Goal: Task Accomplishment & Management: Manage account settings

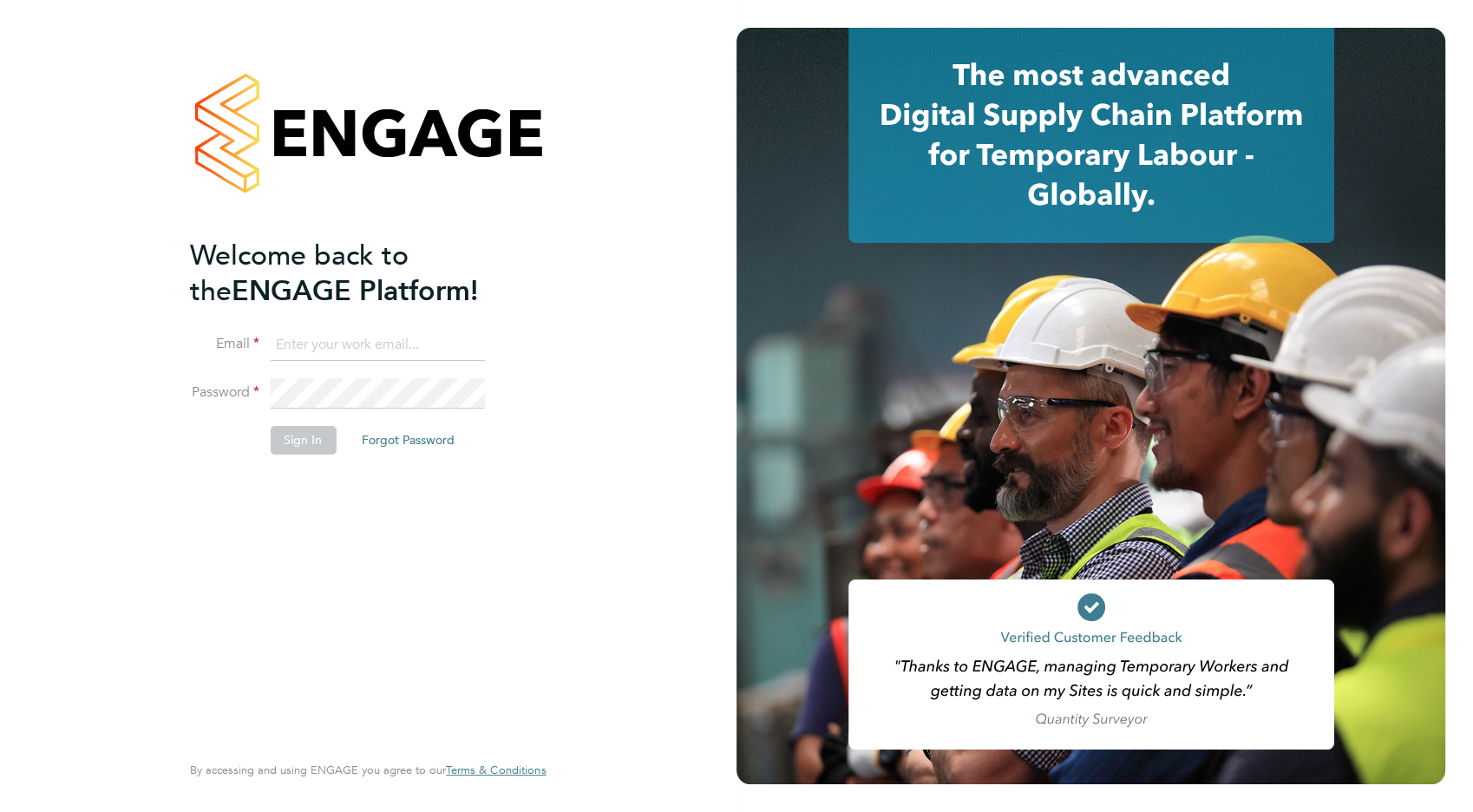
type input "[EMAIL_ADDRESS][DOMAIN_NAME]"
click at [307, 427] on button "Sign In" at bounding box center [302, 439] width 66 height 28
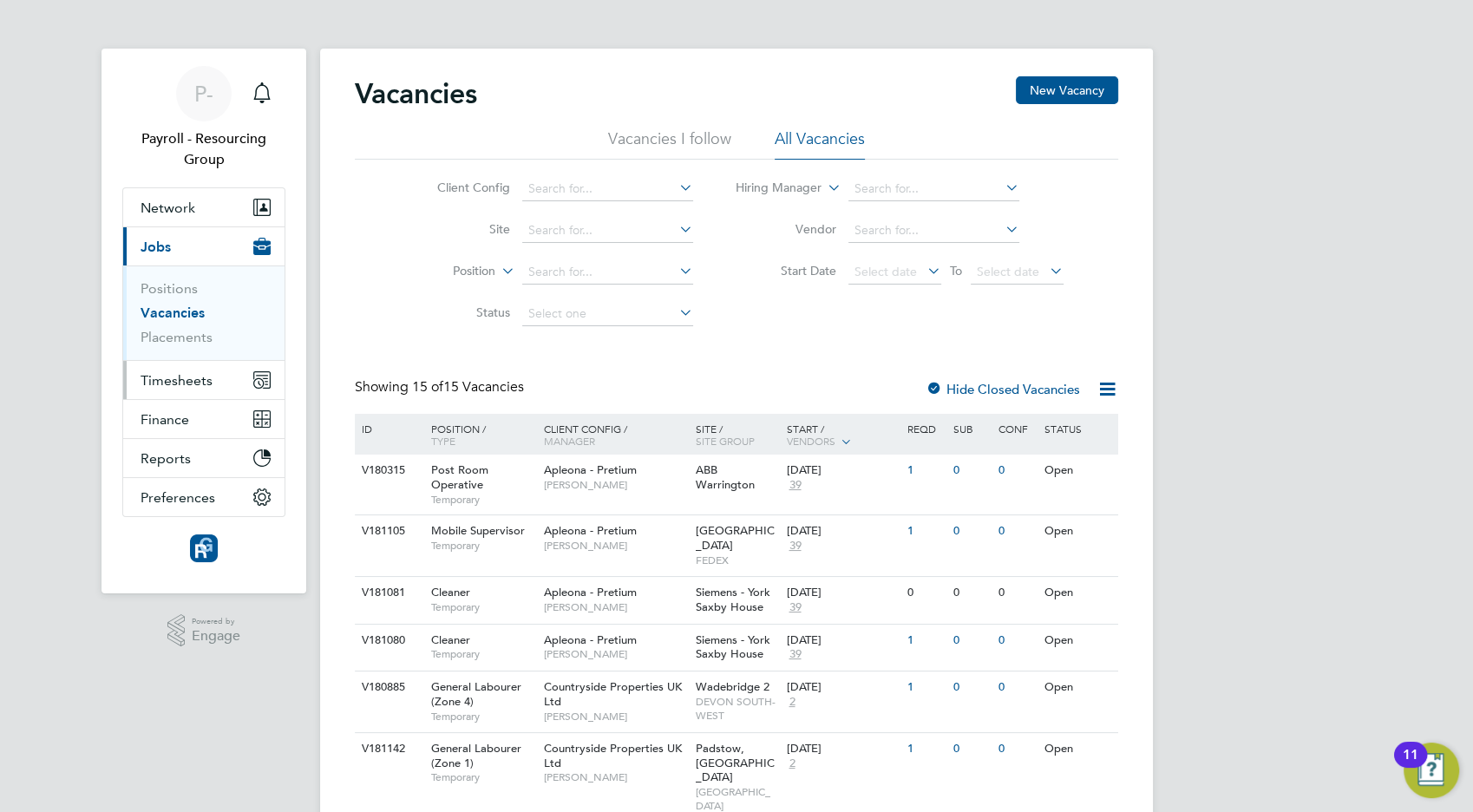
click at [184, 377] on span "Timesheets" at bounding box center [176, 380] width 72 height 17
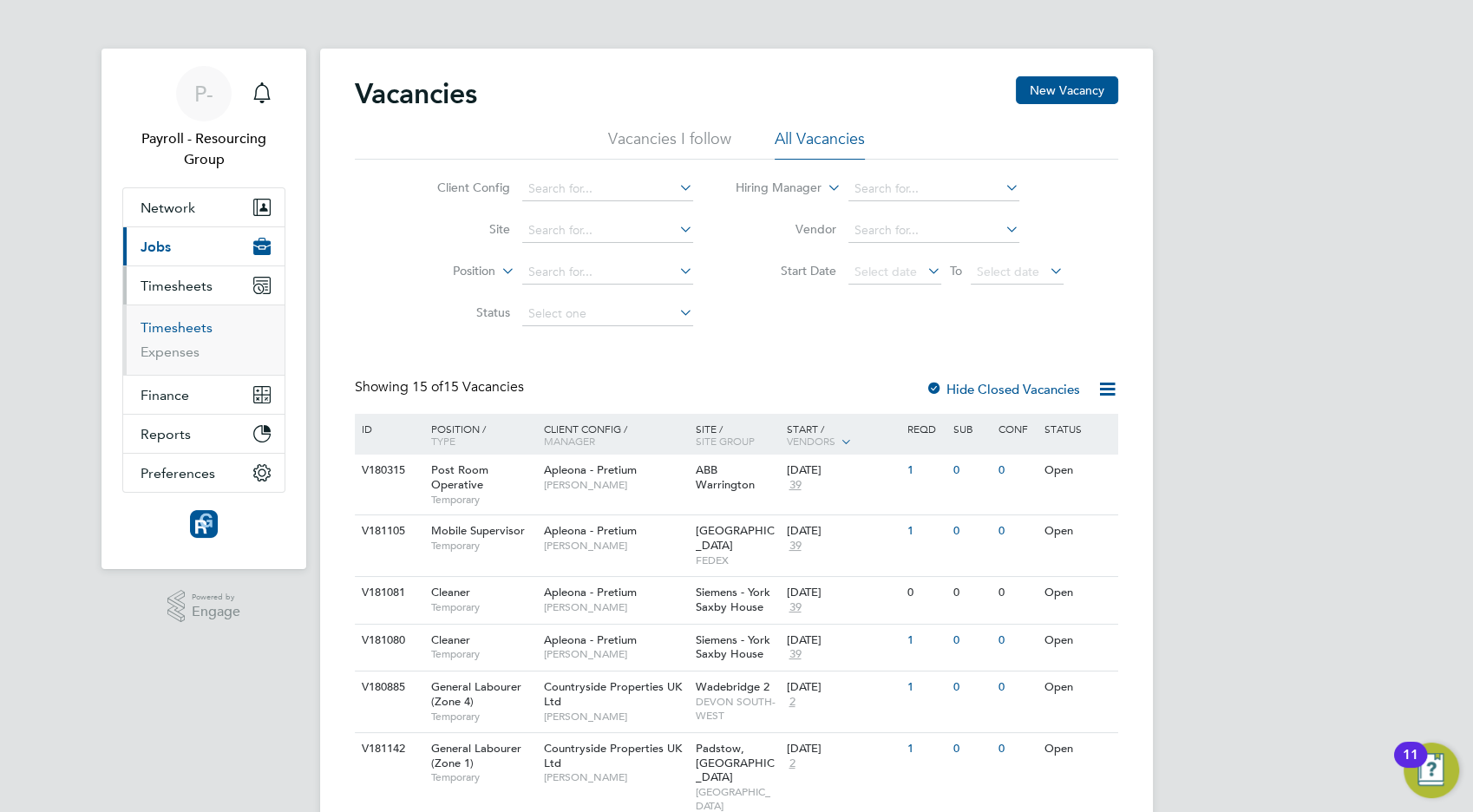
click at [177, 330] on link "Timesheets" at bounding box center [176, 327] width 72 height 17
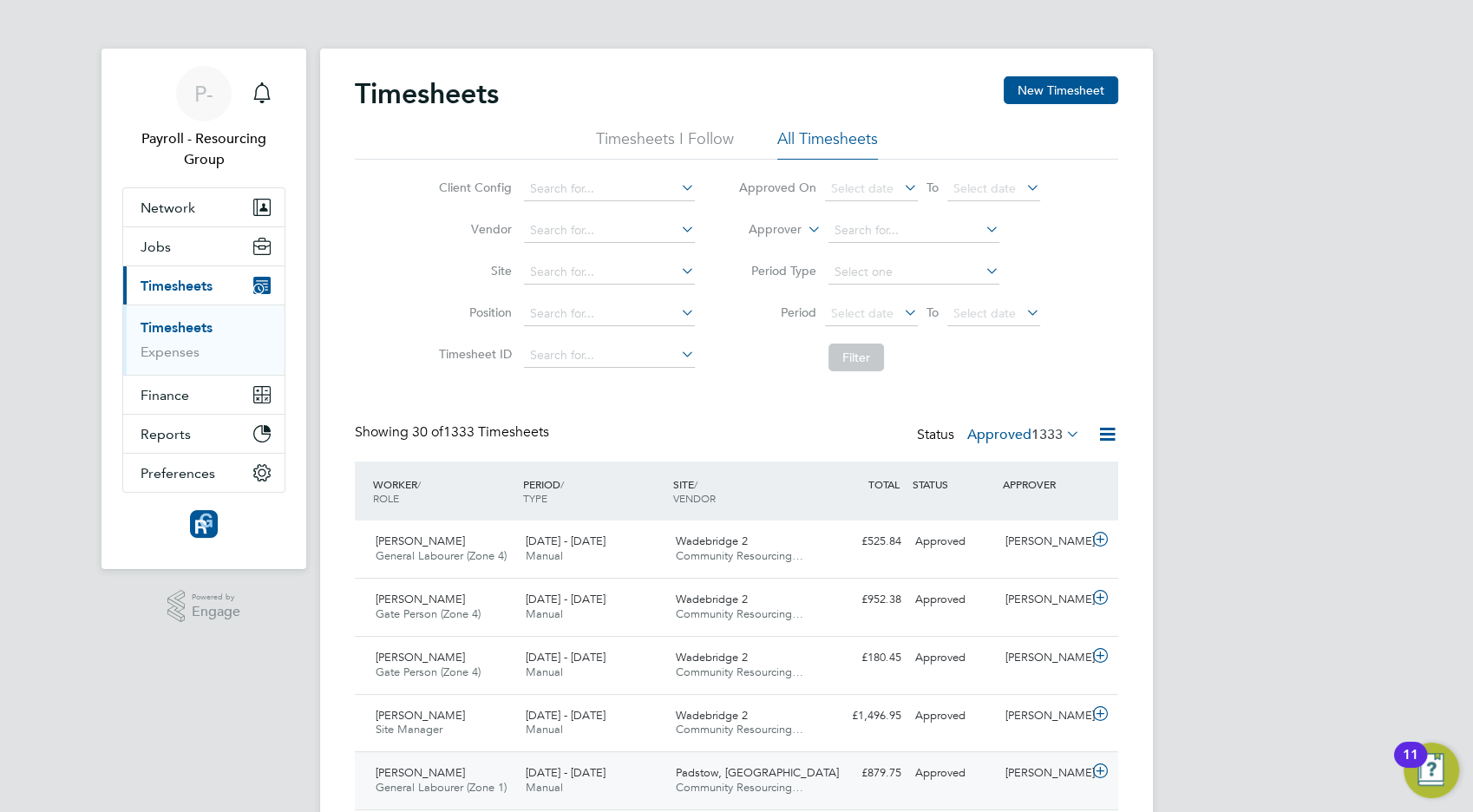
click at [476, 784] on span "General Labourer (Zone 1)" at bounding box center [441, 786] width 131 height 15
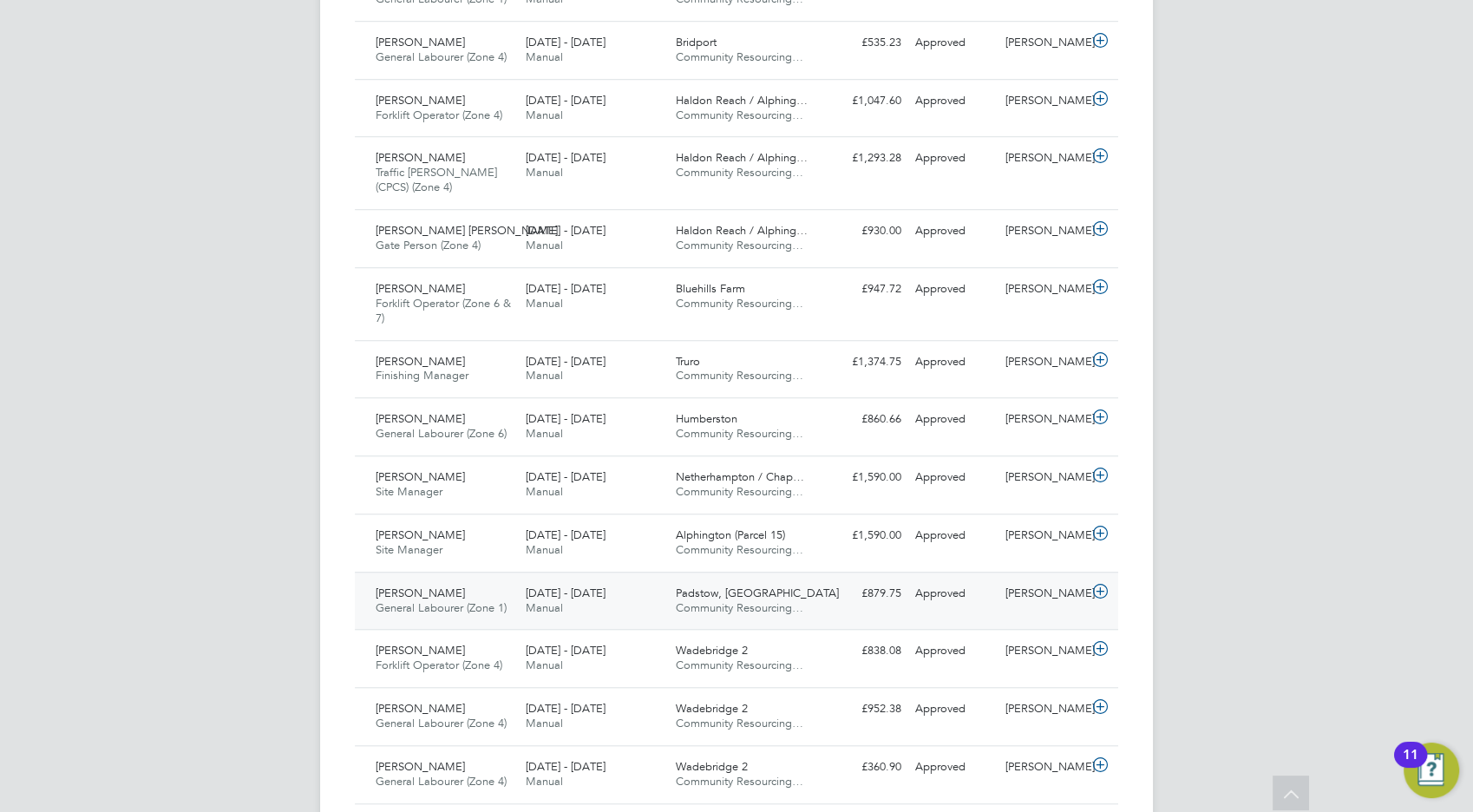
click at [469, 587] on div "Gurvinder Bhaker General Labourer (Zone 1) 8 - 14 Sep 2025" at bounding box center [443, 601] width 150 height 44
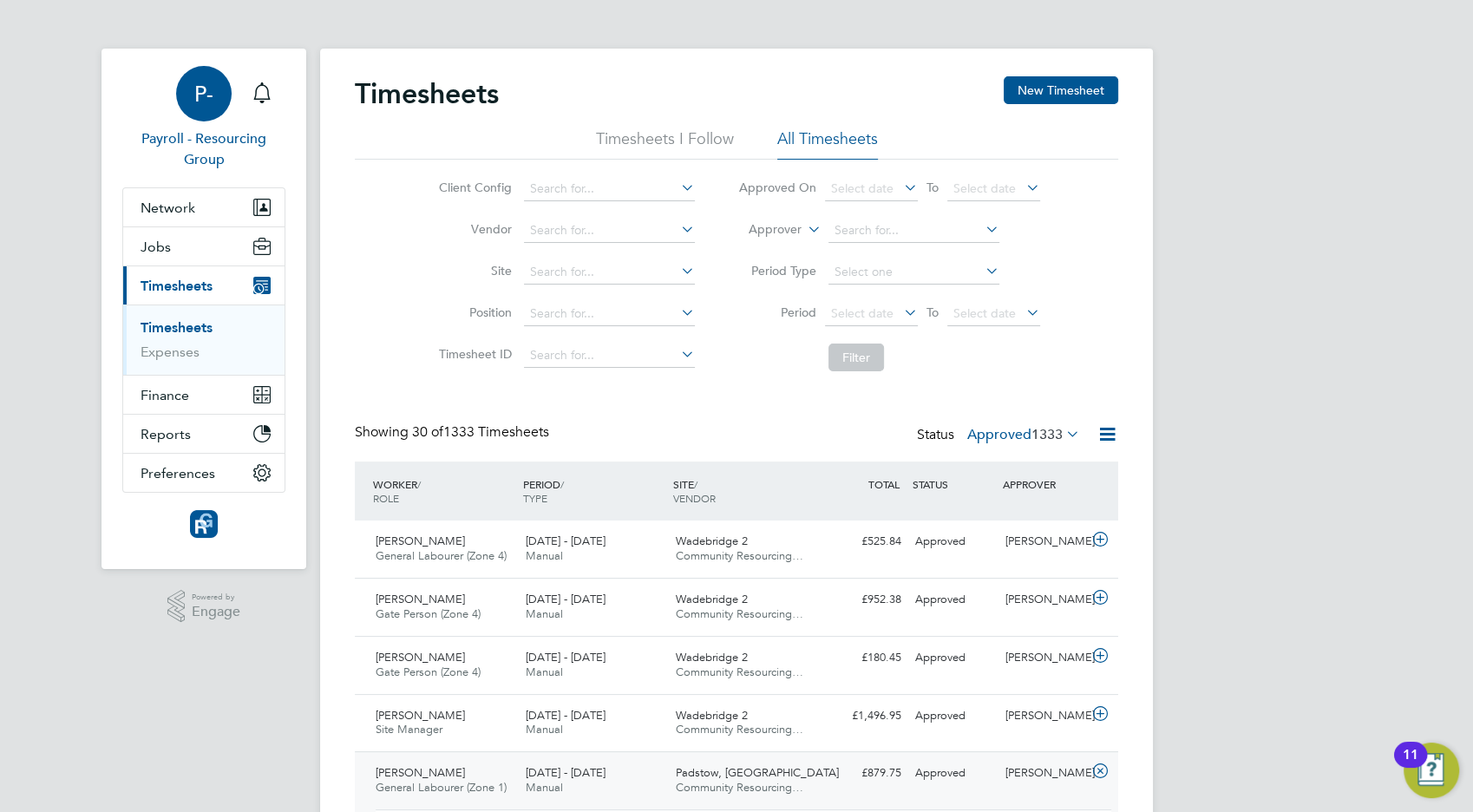
click at [213, 100] on span "P-" at bounding box center [203, 93] width 19 height 23
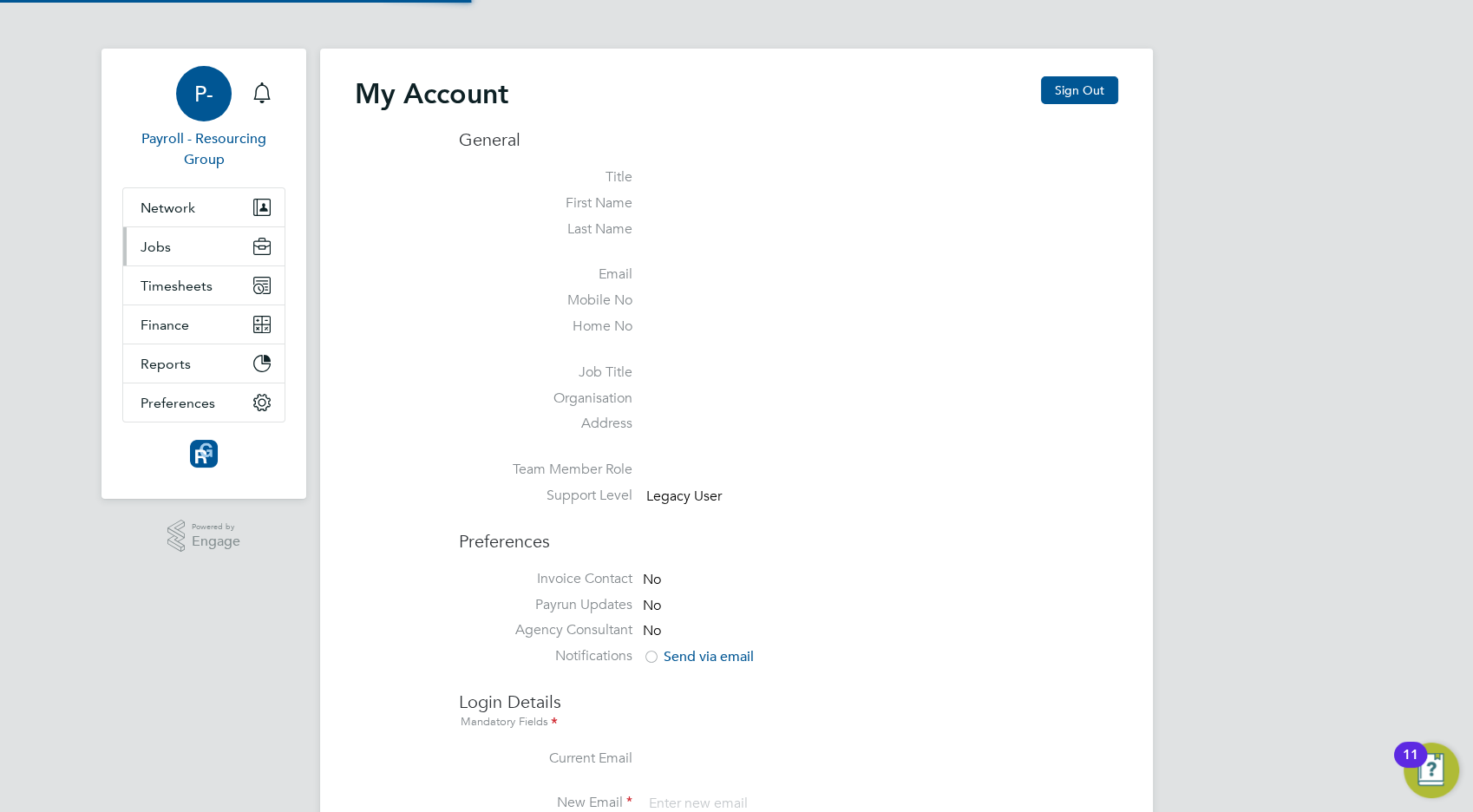
type input "[EMAIL_ADDRESS][DOMAIN_NAME]"
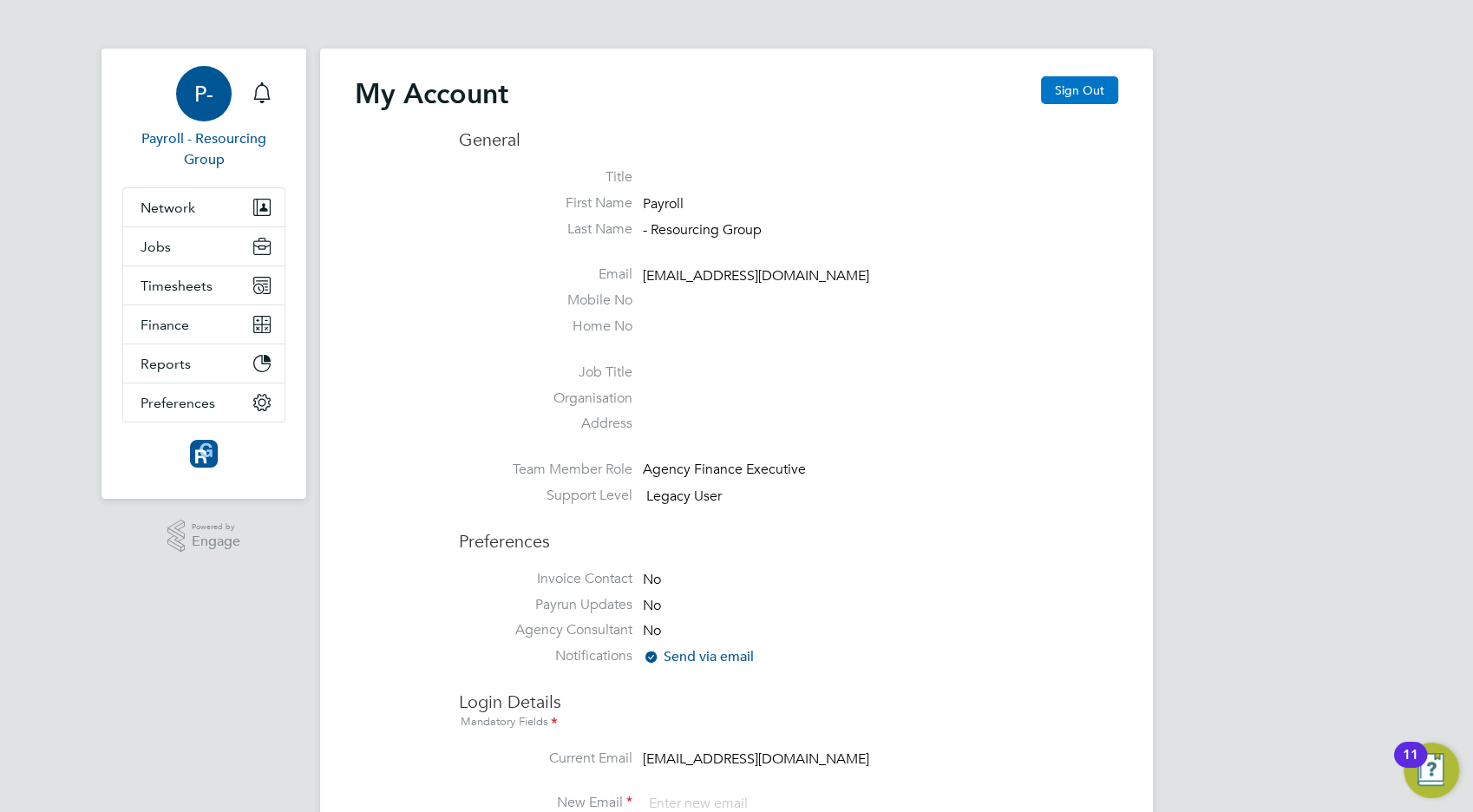
click at [1067, 91] on button "Sign Out" at bounding box center [1079, 90] width 78 height 28
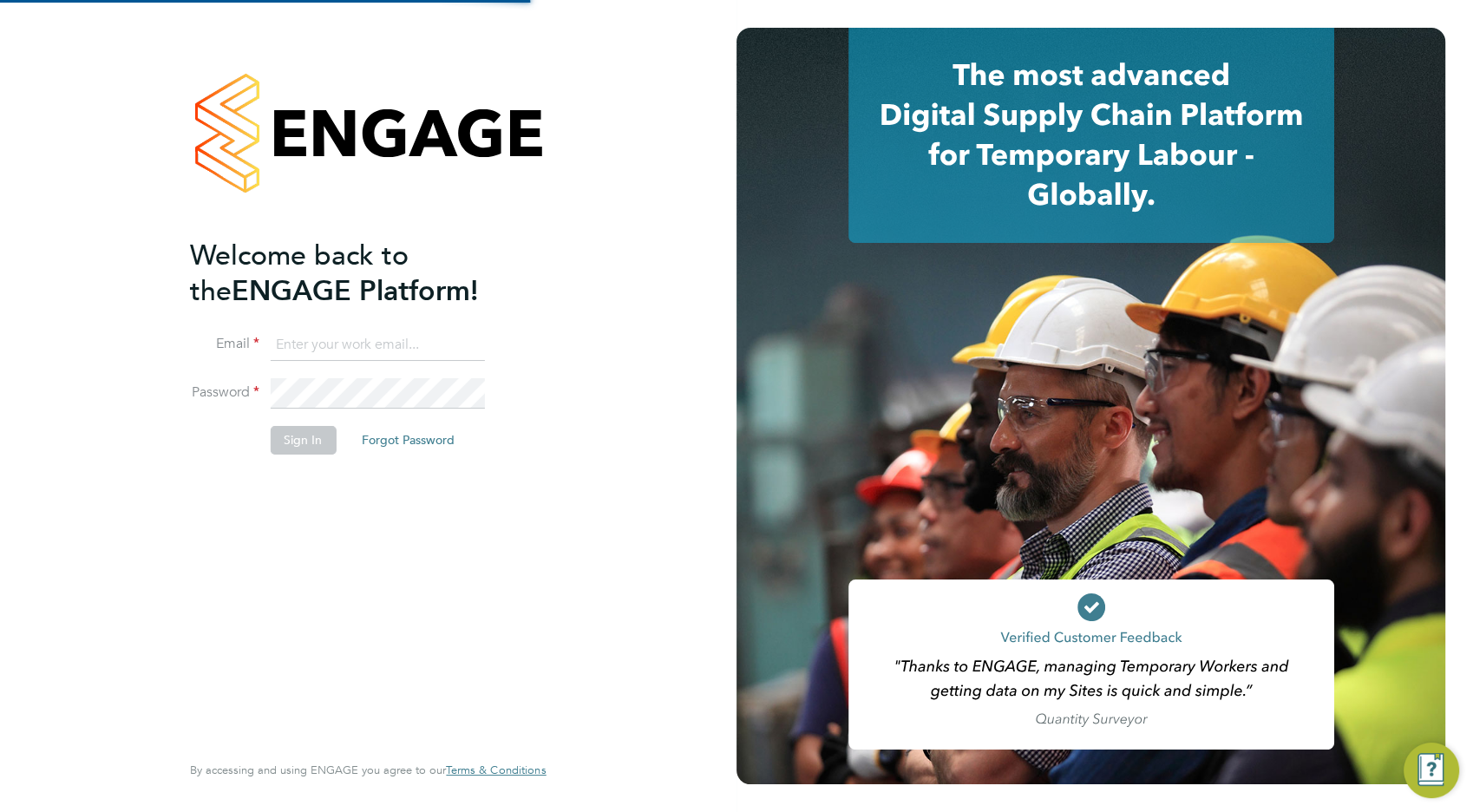
type input "[EMAIL_ADDRESS][DOMAIN_NAME]"
